Goal: Task Accomplishment & Management: Check status

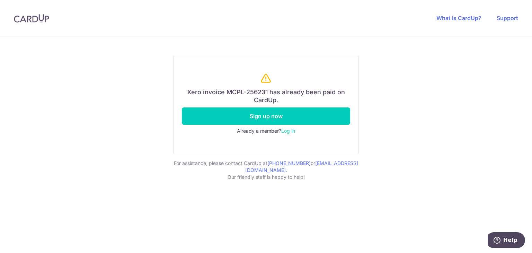
click at [277, 93] on h6 "Xero invoice MCPL-256231 has already been paid on CardUp." at bounding box center [266, 96] width 168 height 16
click at [286, 95] on h6 "Xero invoice MCPL-256231 has already been paid on CardUp." at bounding box center [266, 96] width 168 height 16
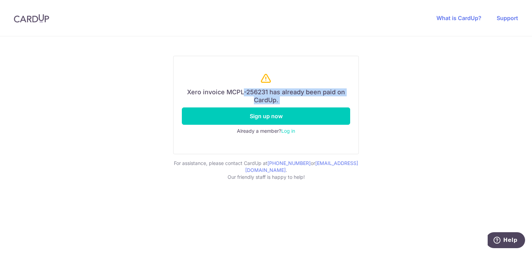
click at [286, 95] on h6 "Xero invoice MCPL-256231 has already been paid on CardUp." at bounding box center [266, 96] width 168 height 16
click at [258, 95] on h6 "Xero invoice MCPL-256231 has already been paid on CardUp." at bounding box center [266, 96] width 168 height 16
click at [281, 95] on h6 "Xero invoice MCPL-256231 has already been paid on CardUp." at bounding box center [266, 96] width 168 height 16
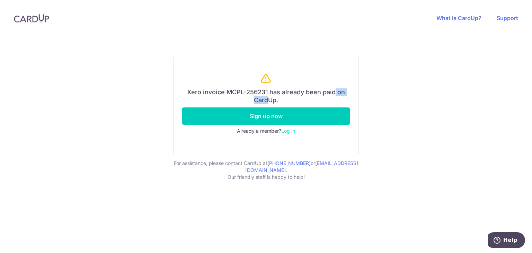
click at [281, 95] on h6 "Xero invoice MCPL-256231 has already been paid on CardUp." at bounding box center [266, 96] width 168 height 16
click at [388, 95] on div "Xero invoice MCPL-256231 has already been paid on CardUp. Sign up now Already a…" at bounding box center [266, 130] width 499 height 166
click at [394, 80] on div "Xero invoice MCPL-256231 has already been paid on CardUp. Sign up now Already a…" at bounding box center [266, 130] width 499 height 166
click at [289, 93] on h6 "Xero invoice MCPL-256231 has already been paid on CardUp." at bounding box center [266, 96] width 168 height 16
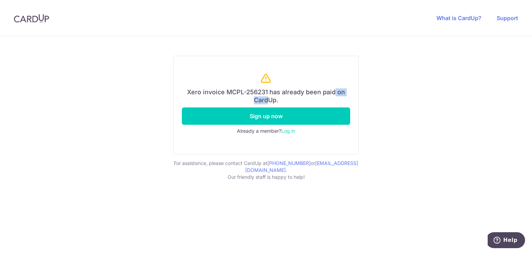
click at [289, 93] on h6 "Xero invoice MCPL-256231 has already been paid on CardUp." at bounding box center [266, 96] width 168 height 16
click at [272, 93] on h6 "Xero invoice MCPL-256231 has already been paid on CardUp." at bounding box center [266, 96] width 168 height 16
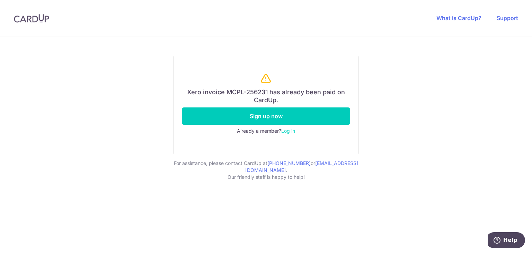
click at [400, 79] on div "Xero invoice MCPL-256231 has already been paid on CardUp. Sign up now Already a…" at bounding box center [266, 130] width 499 height 166
click at [399, 73] on div "Xero invoice MCPL-256231 has already been paid on CardUp. Sign up now Already a…" at bounding box center [266, 130] width 499 height 166
drag, startPoint x: 131, startPoint y: 73, endPoint x: 130, endPoint y: 64, distance: 8.7
click at [130, 73] on div "Xero invoice MCPL-256231 has already been paid on CardUp. Sign up now Already a…" at bounding box center [266, 130] width 499 height 166
click at [129, 64] on div "Xero invoice MCPL-256231 has already been paid on CardUp. Sign up now Already a…" at bounding box center [266, 130] width 499 height 166
